Goal: Task Accomplishment & Management: Manage account settings

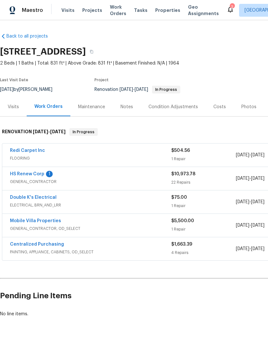
click at [218, 107] on div "Costs" at bounding box center [219, 107] width 13 height 6
click at [22, 176] on link "HS Renew Corp" at bounding box center [27, 174] width 34 height 4
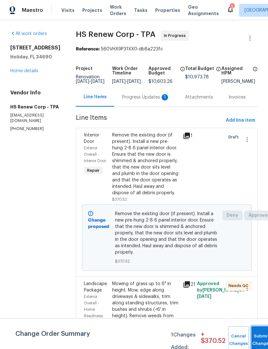
click at [259, 336] on button "Submit Changes" at bounding box center [261, 340] width 21 height 28
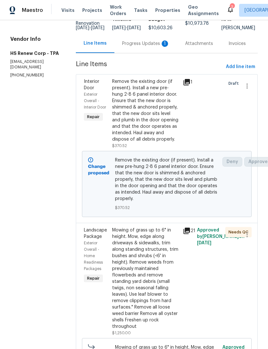
scroll to position [148, 0]
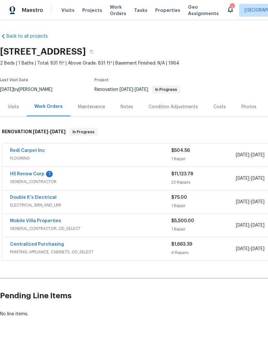
click at [17, 174] on link "HS Renew Corp" at bounding box center [27, 174] width 34 height 4
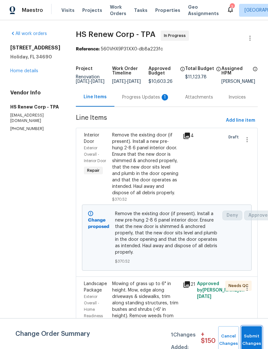
click at [252, 338] on button "Submit Changes" at bounding box center [251, 340] width 21 height 28
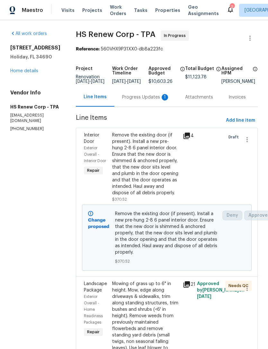
click at [151, 98] on div "Progress Updates 1" at bounding box center [145, 97] width 63 height 19
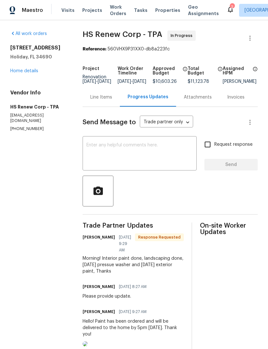
click at [173, 157] on textarea at bounding box center [139, 154] width 106 height 22
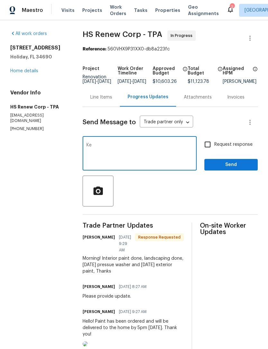
type textarea "K"
type textarea "Let’s get this one done asap."
click at [227, 151] on label "Request response" at bounding box center [227, 144] width 52 height 13
click at [214, 151] on input "Request response" at bounding box center [207, 144] width 13 height 13
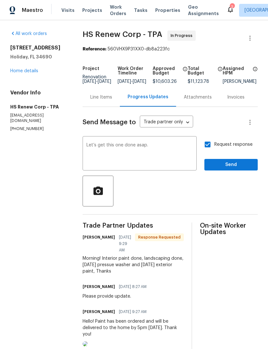
click at [222, 148] on span "Request response" at bounding box center [233, 144] width 38 height 7
click at [214, 151] on input "Request response" at bounding box center [207, 144] width 13 height 13
checkbox input "false"
click at [227, 169] on span "Send" at bounding box center [230, 165] width 43 height 8
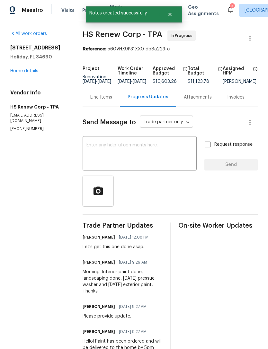
click at [19, 71] on link "Home details" at bounding box center [24, 71] width 28 height 4
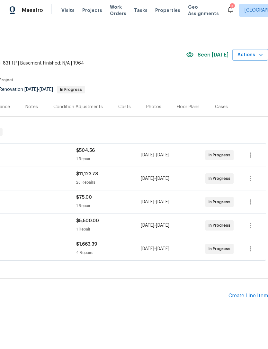
scroll to position [0, 95]
